Goal: Transaction & Acquisition: Obtain resource

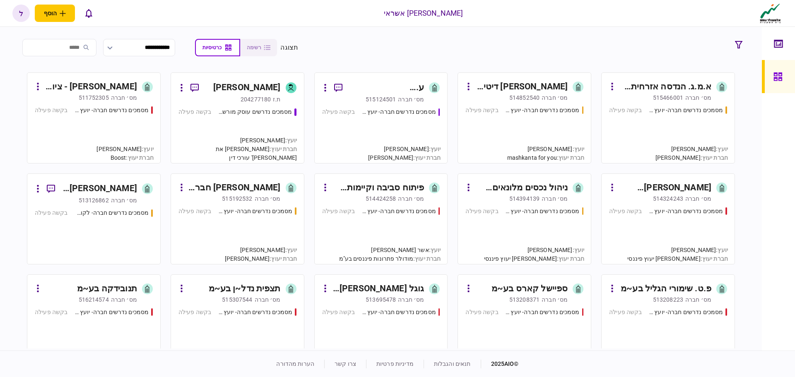
click at [673, 116] on div "מסמכים נדרשים חברה- יועץ - תהליך חברה בקשה פעילה" at bounding box center [668, 131] width 118 height 50
click at [522, 112] on div "מסמכים נדרשים חברה- יועץ - תהליך חברה" at bounding box center [542, 110] width 74 height 9
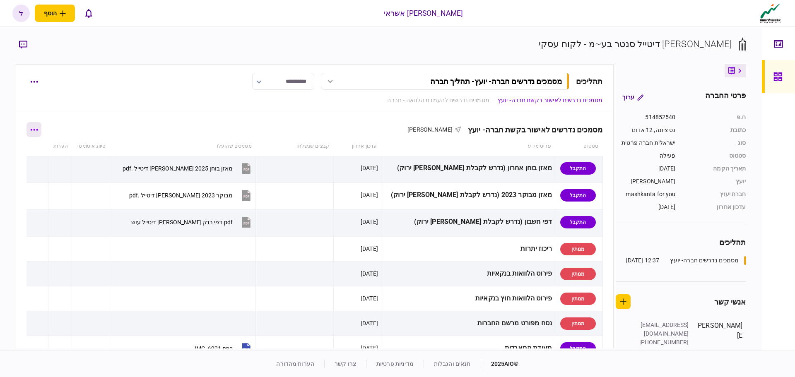
click at [38, 132] on button "button" at bounding box center [33, 129] width 15 height 15
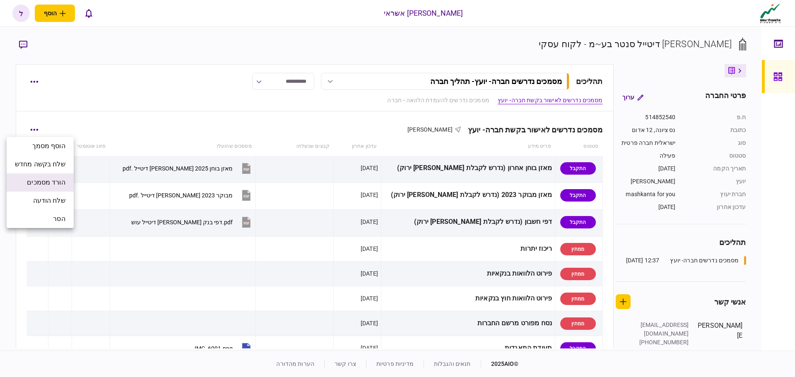
click at [45, 182] on span "הורד מסמכים" at bounding box center [46, 183] width 38 height 10
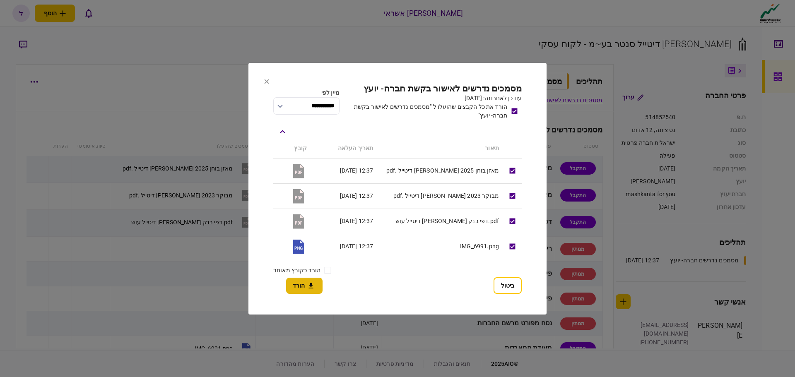
click at [304, 286] on button "הורד" at bounding box center [304, 286] width 36 height 16
